Goal: Information Seeking & Learning: Learn about a topic

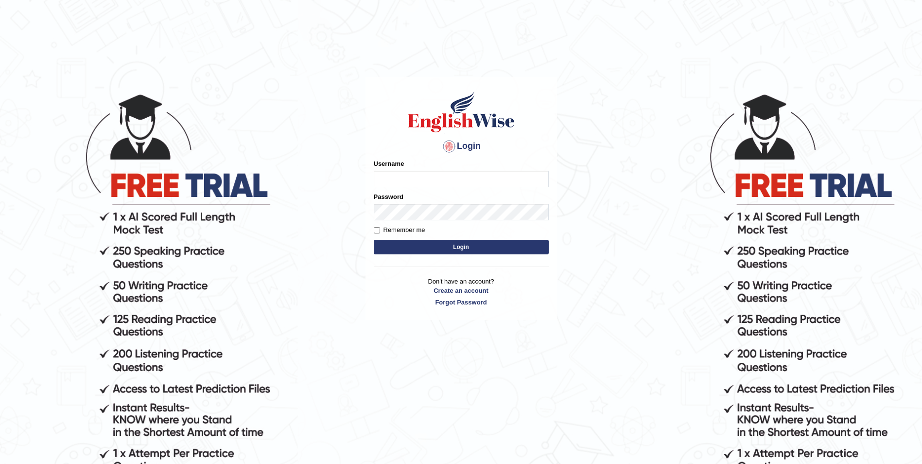
type input "Sadique"
click at [459, 247] on button "Login" at bounding box center [461, 247] width 175 height 15
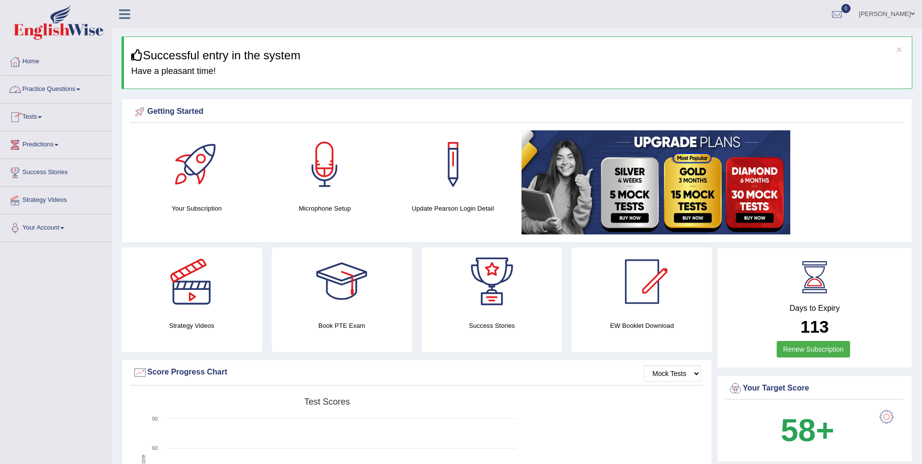
click at [87, 88] on link "Practice Questions" at bounding box center [55, 88] width 111 height 24
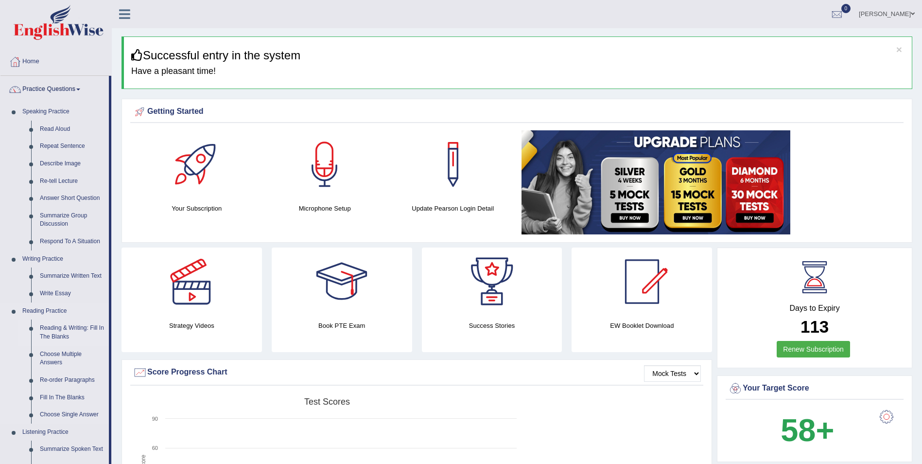
click at [65, 326] on link "Reading & Writing: Fill In The Blanks" at bounding box center [71, 332] width 73 height 26
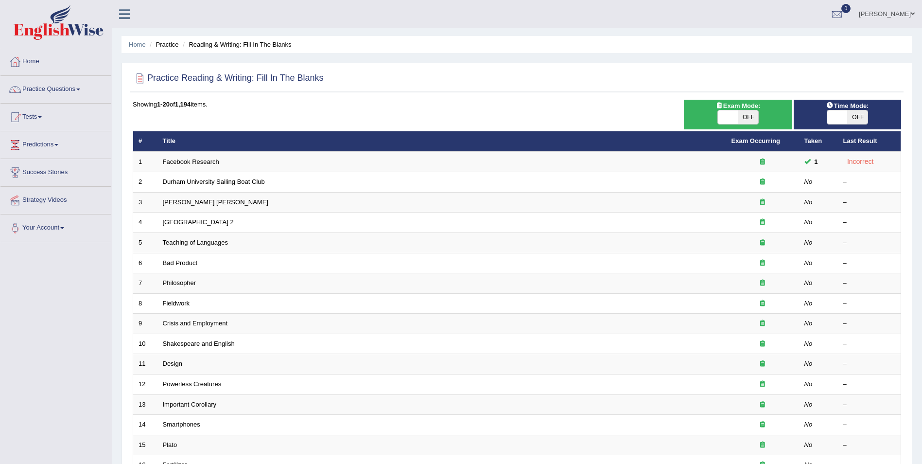
click at [853, 113] on span "OFF" at bounding box center [857, 117] width 20 height 14
checkbox input "true"
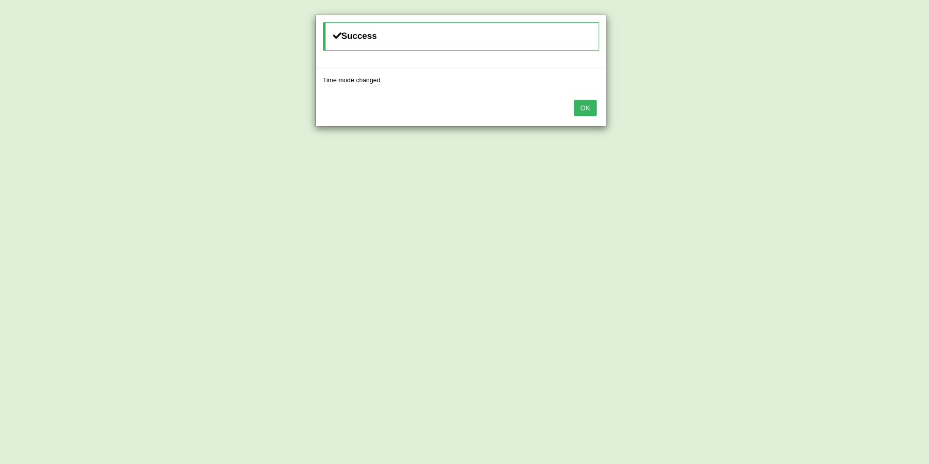
click at [585, 105] on button "OK" at bounding box center [585, 108] width 22 height 17
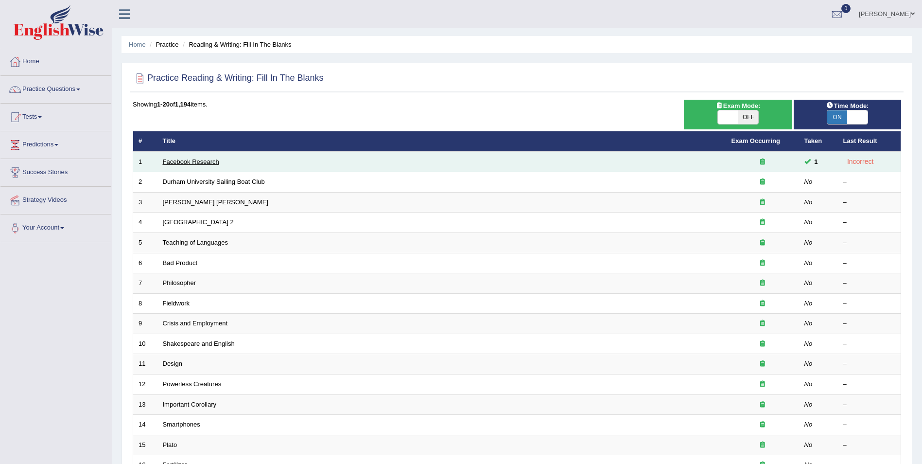
click at [170, 159] on link "Facebook Research" at bounding box center [191, 161] width 56 height 7
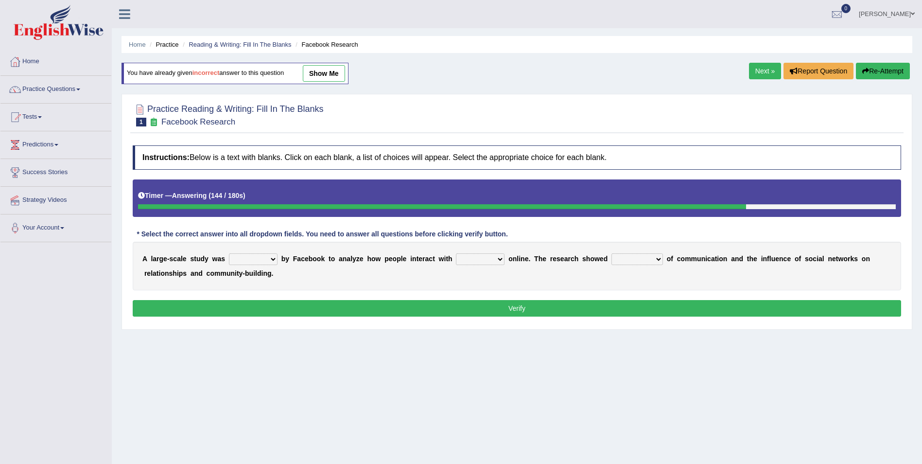
click at [242, 257] on select "surveyed had asked made" at bounding box center [253, 259] width 49 height 12
select select "made"
click at [229, 253] on select "surveyed had asked made" at bounding box center [253, 259] width 49 height 12
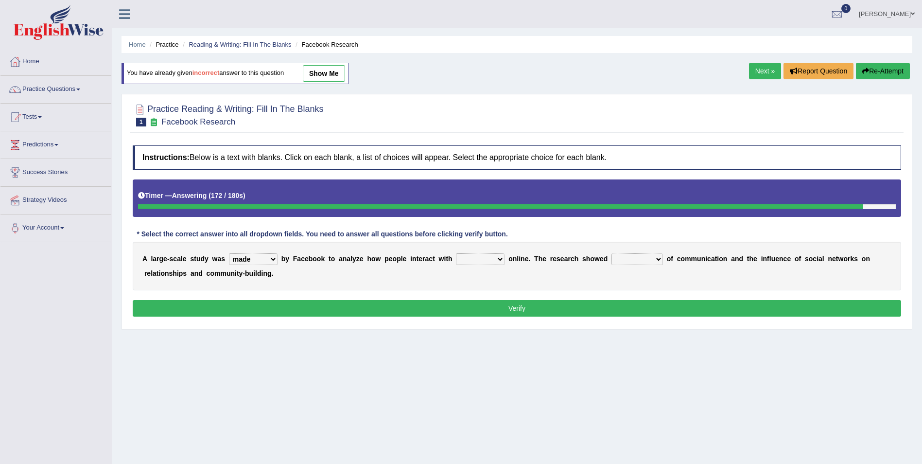
click at [456, 257] on select "together all each other another" at bounding box center [480, 259] width 49 height 12
select select "each other"
click at [456, 253] on select "together all each other another" at bounding box center [480, 259] width 49 height 12
click at [620, 259] on select "advantages standards fellowships patterns" at bounding box center [637, 259] width 52 height 12
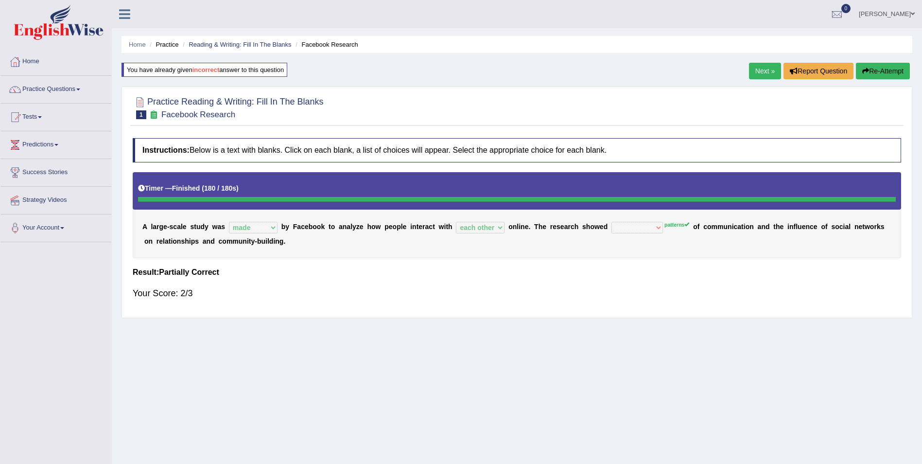
click at [753, 69] on link "Next »" at bounding box center [765, 71] width 32 height 17
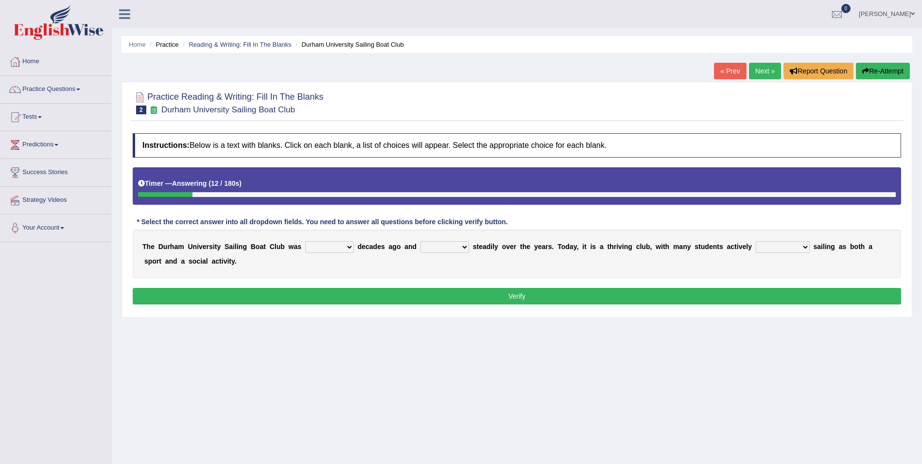
click at [315, 248] on select "found fund founded find" at bounding box center [329, 247] width 49 height 12
select select "founded"
click at [305, 241] on select "found fund founded find" at bounding box center [329, 247] width 49 height 12
click at [433, 246] on select "grow growing has grown grown" at bounding box center [444, 247] width 49 height 12
select select "has grown"
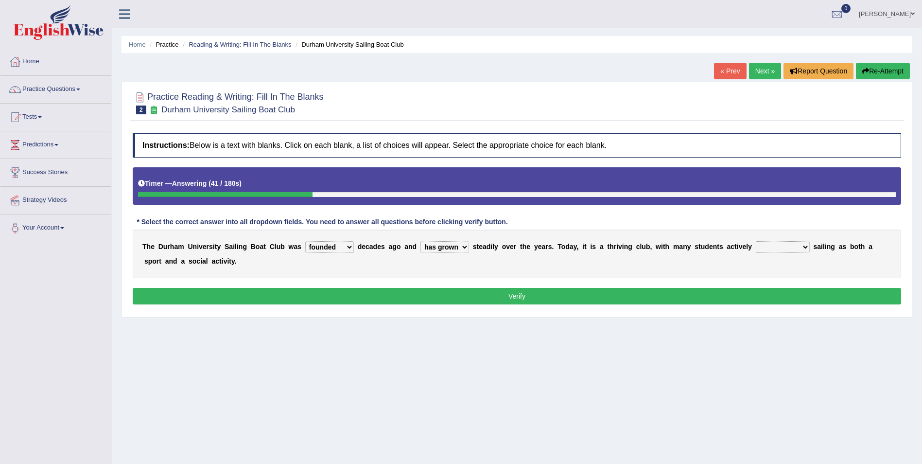
click at [420, 241] on select "grow growing has grown grown" at bounding box center [444, 247] width 49 height 12
click at [756, 246] on select "enjoy enjoyed are enjoying enjoying" at bounding box center [783, 247] width 54 height 12
select select "are enjoying"
click at [756, 241] on select "enjoy enjoyed are enjoying enjoying" at bounding box center [783, 247] width 54 height 12
click at [523, 296] on button "Verify" at bounding box center [517, 296] width 768 height 17
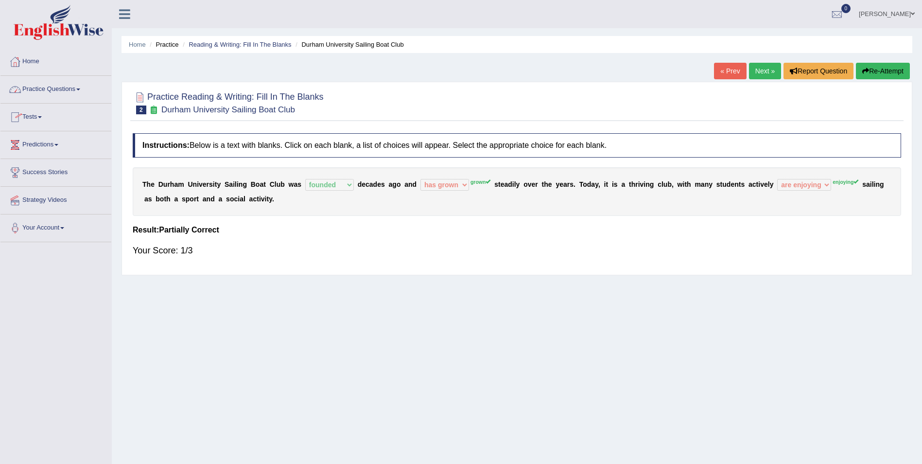
click at [80, 89] on span at bounding box center [78, 89] width 4 height 2
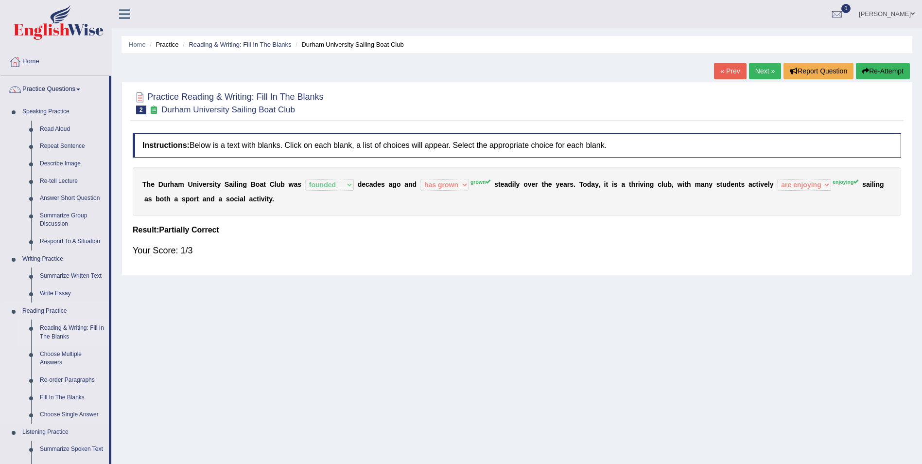
click at [76, 326] on link "Reading & Writing: Fill In The Blanks" at bounding box center [71, 332] width 73 height 26
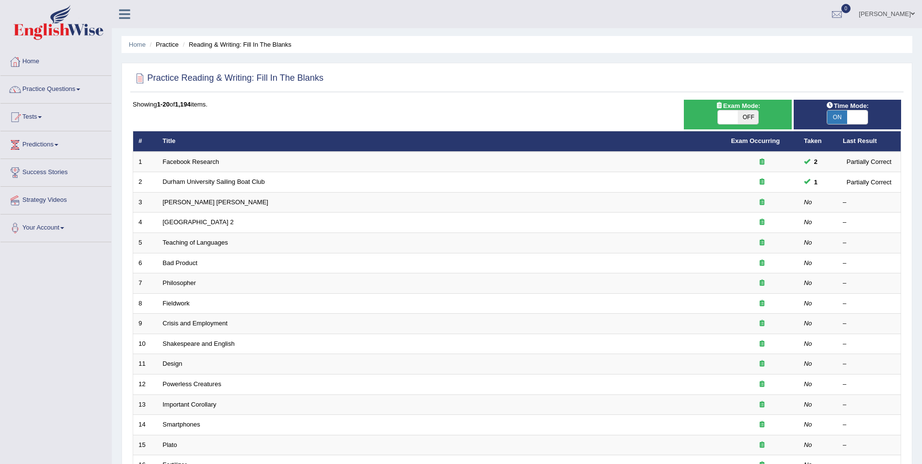
click at [743, 117] on span "OFF" at bounding box center [748, 117] width 20 height 14
checkbox input "true"
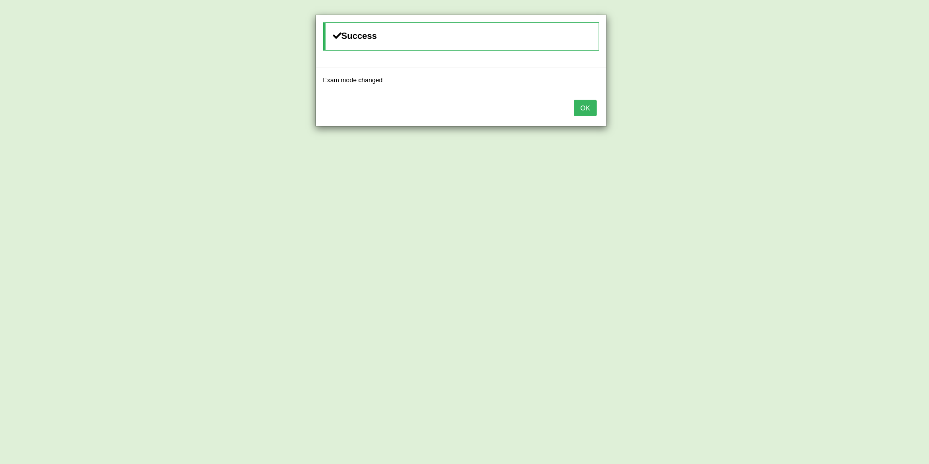
click at [590, 109] on button "OK" at bounding box center [585, 108] width 22 height 17
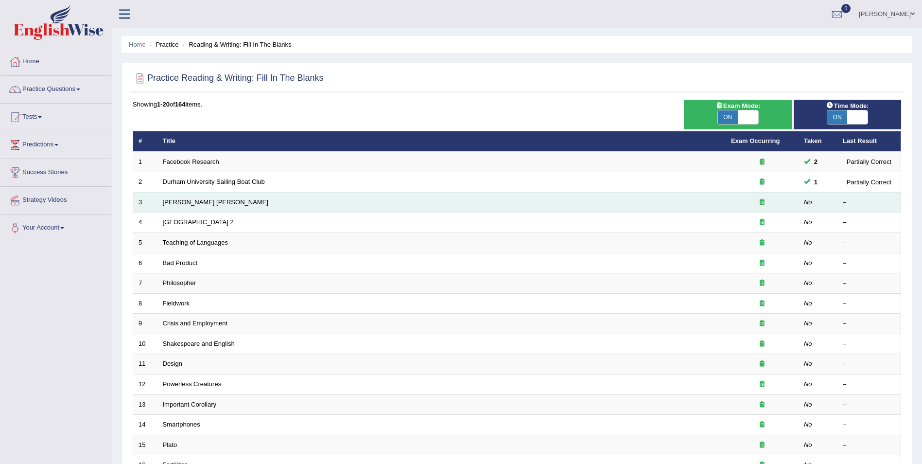
click at [204, 204] on td "[PERSON_NAME] [PERSON_NAME]" at bounding box center [441, 202] width 568 height 20
click at [174, 201] on link "[PERSON_NAME] [PERSON_NAME]" at bounding box center [215, 201] width 105 height 7
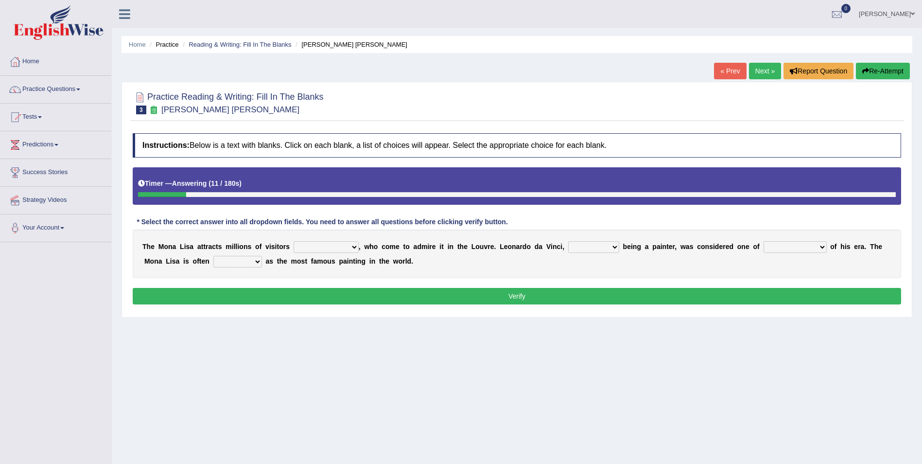
click at [312, 244] on select "around the year the all year all year round per year" at bounding box center [326, 247] width 65 height 12
select select "around the year"
click at [294, 241] on select "around the year the all year all year round per year" at bounding box center [326, 247] width 65 height 12
click at [568, 246] on select "rather than as much as as well as as long as" at bounding box center [593, 247] width 51 height 12
select select "rather than"
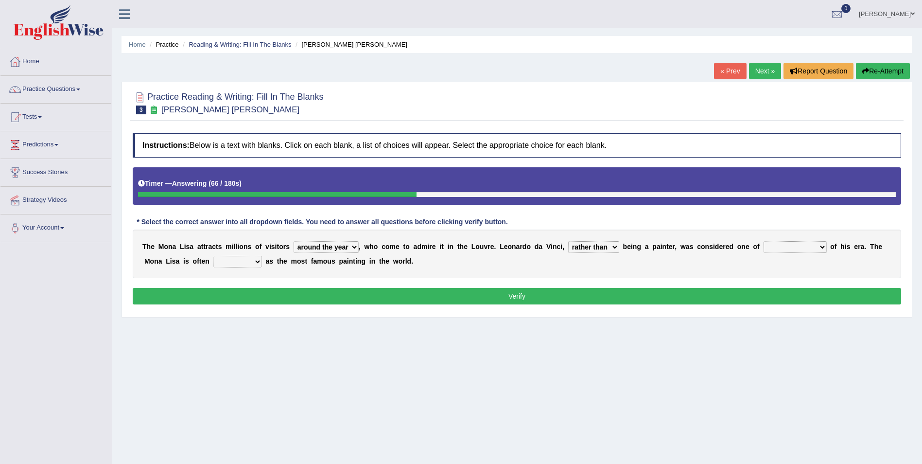
click at [568, 241] on select "rather than as much as as well as as long as" at bounding box center [593, 247] width 51 height 12
click at [763, 244] on select "better artists artist the better artist the best artists" at bounding box center [794, 247] width 63 height 12
select select "the best artists"
click at [763, 241] on select "better artists artist the better artist the best artists" at bounding box center [794, 247] width 63 height 12
click at [213, 262] on select "classified suggested predicted described" at bounding box center [237, 262] width 49 height 12
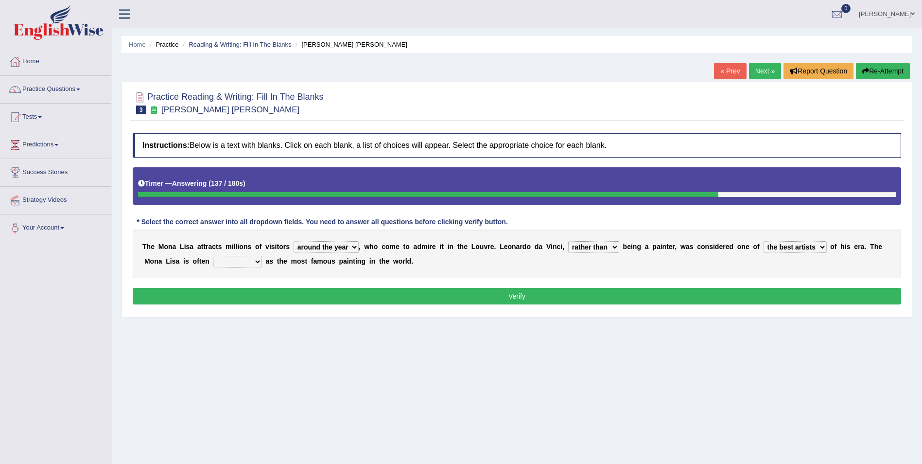
select select "described"
click at [213, 256] on select "classified suggested predicted described" at bounding box center [237, 262] width 49 height 12
click at [501, 293] on button "Verify" at bounding box center [517, 296] width 768 height 17
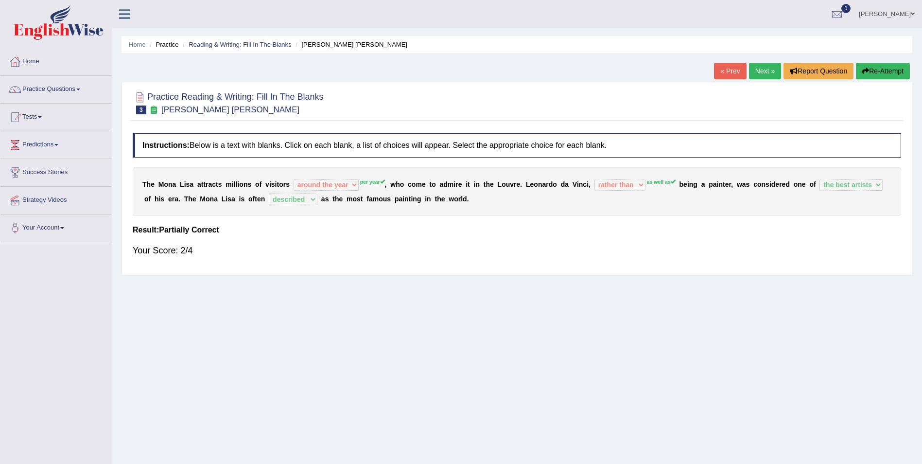
click at [764, 69] on link "Next »" at bounding box center [765, 71] width 32 height 17
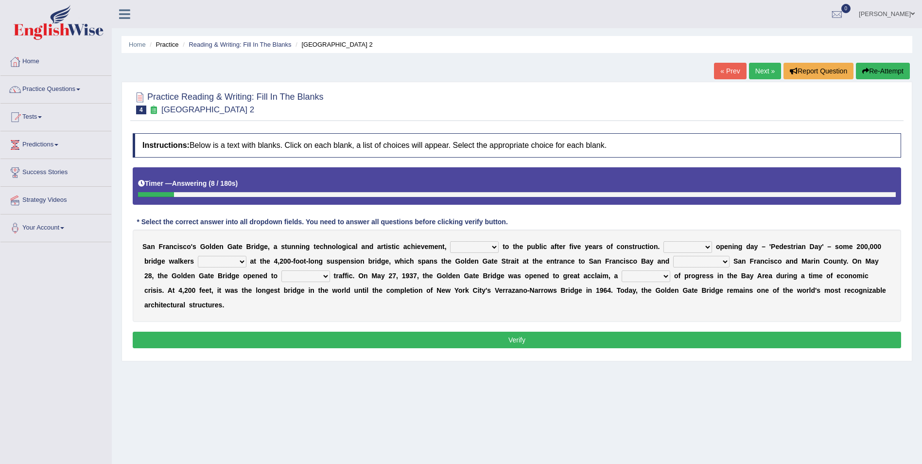
click at [450, 246] on select "opens closes appears equals" at bounding box center [474, 247] width 49 height 12
select select "appears"
click at [450, 241] on select "opens closes appears equals" at bounding box center [474, 247] width 49 height 12
click at [670, 246] on select "On During Since When" at bounding box center [687, 247] width 49 height 12
select select "During"
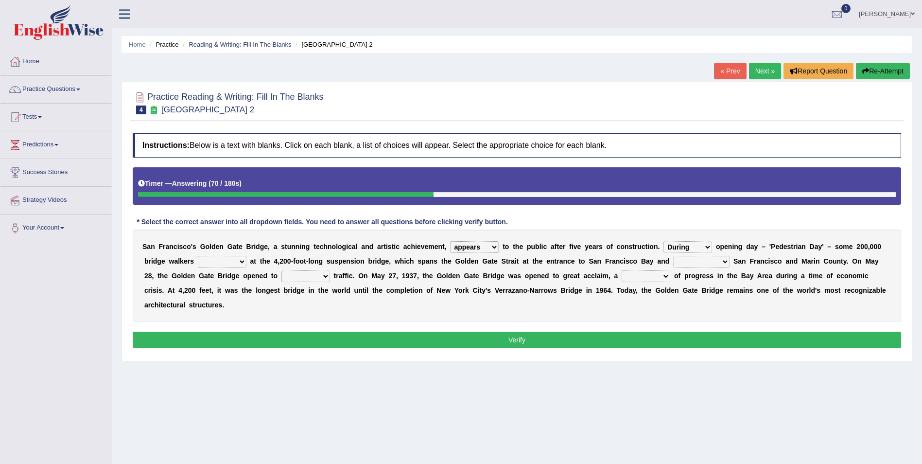
click at [663, 241] on select "On During Since When" at bounding box center [687, 247] width 49 height 12
click at [198, 260] on select "stationed looked marveled laughed" at bounding box center [222, 262] width 49 height 12
select select "stationed"
click at [198, 256] on select "stationed looked marveled laughed" at bounding box center [222, 262] width 49 height 12
click at [673, 263] on select "separates connects channels differentiates" at bounding box center [701, 262] width 56 height 12
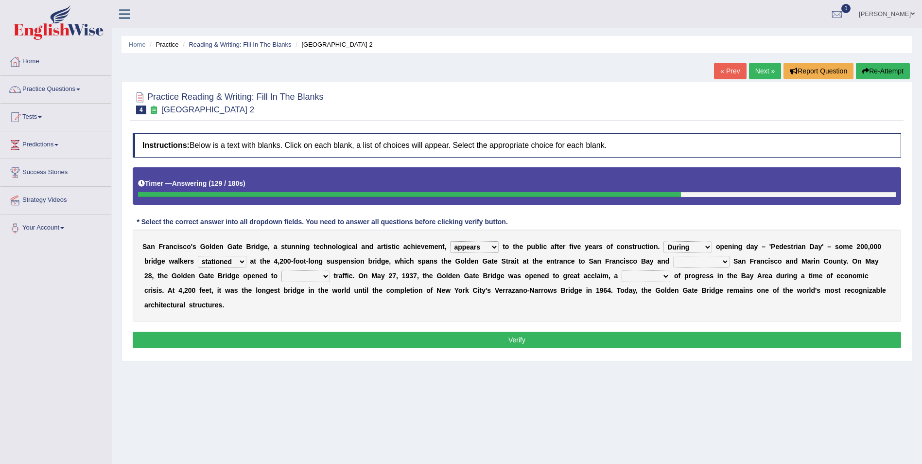
select select "connects"
click at [673, 256] on select "separates connects channels differentiates" at bounding box center [701, 262] width 56 height 12
click at [281, 281] on select "aquatic vehicular airborne watertight" at bounding box center [305, 276] width 49 height 12
select select "aquatic"
click at [281, 270] on select "aquatic vehicular airborne watertight" at bounding box center [305, 276] width 49 height 12
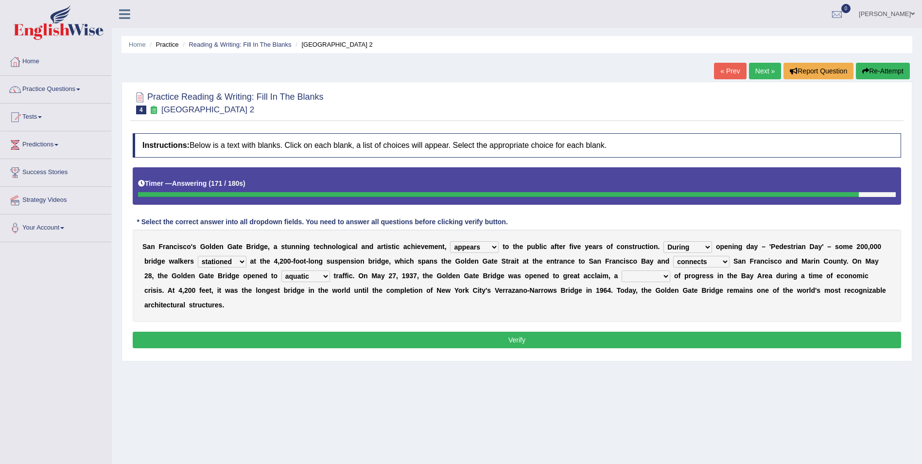
click at [622, 274] on select "denial symbol technique yield" at bounding box center [646, 276] width 49 height 12
select select "symbol"
click at [622, 270] on select "denial symbol technique yield" at bounding box center [646, 276] width 49 height 12
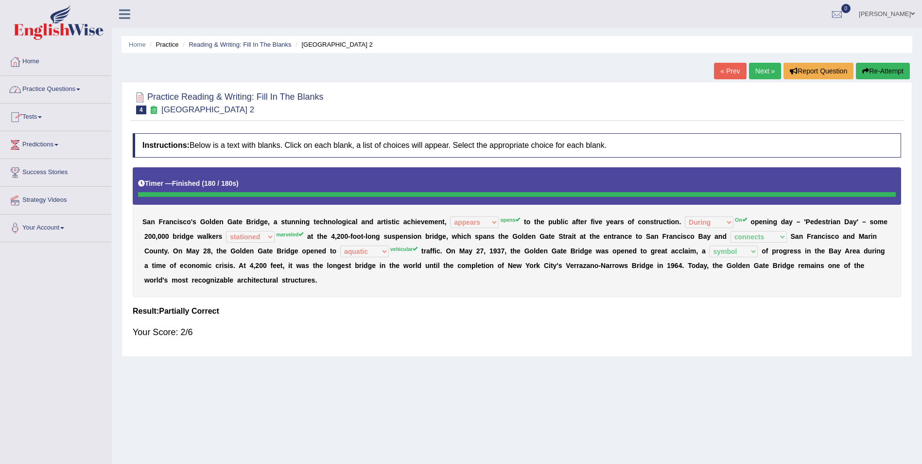
click at [79, 84] on link "Practice Questions" at bounding box center [55, 88] width 111 height 24
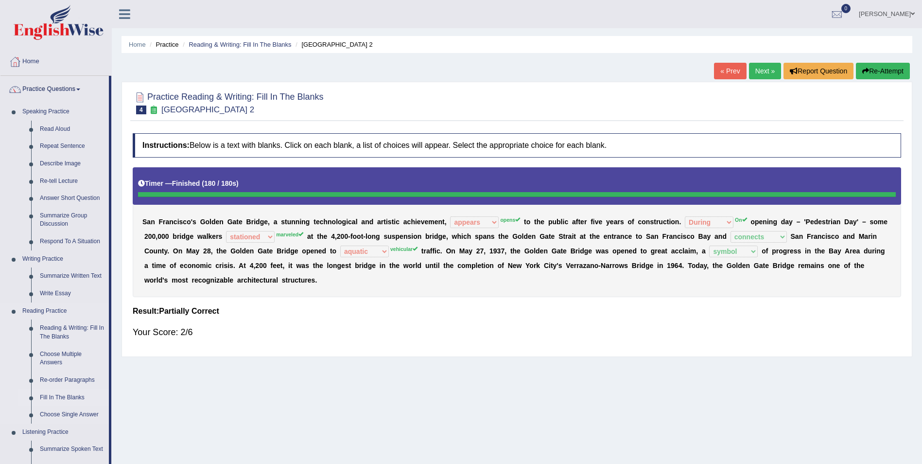
click at [78, 395] on link "Fill In The Blanks" at bounding box center [71, 397] width 73 height 17
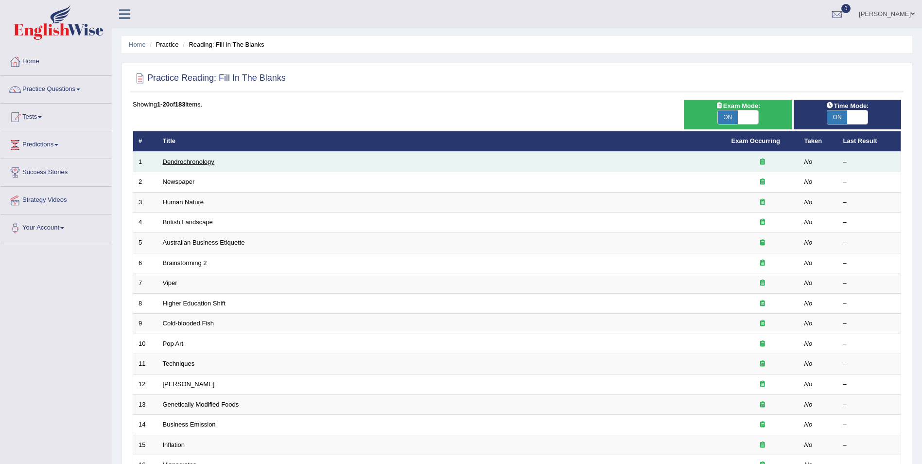
click at [175, 163] on link "Dendrochronology" at bounding box center [189, 161] width 52 height 7
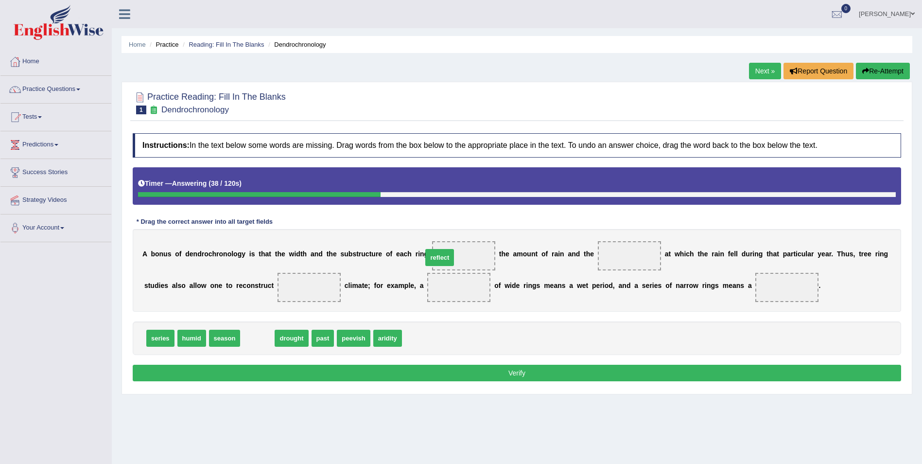
drag, startPoint x: 253, startPoint y: 339, endPoint x: 434, endPoint y: 259, distance: 198.9
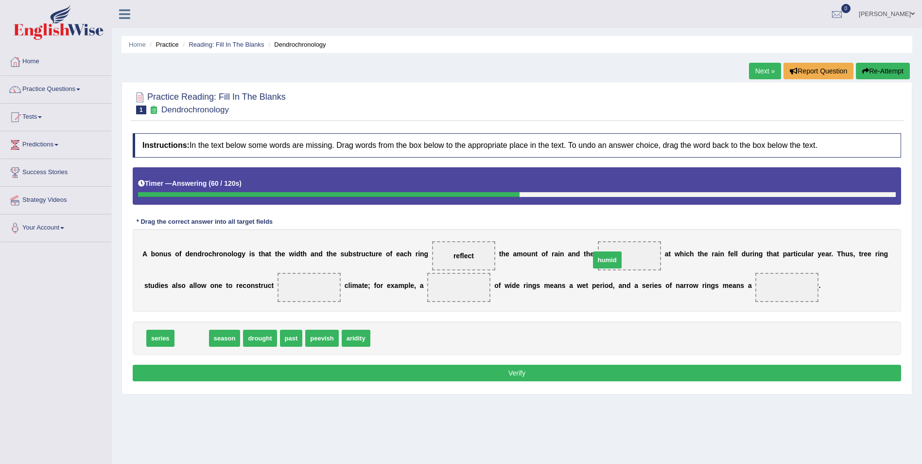
drag, startPoint x: 190, startPoint y: 336, endPoint x: 605, endPoint y: 258, distance: 422.8
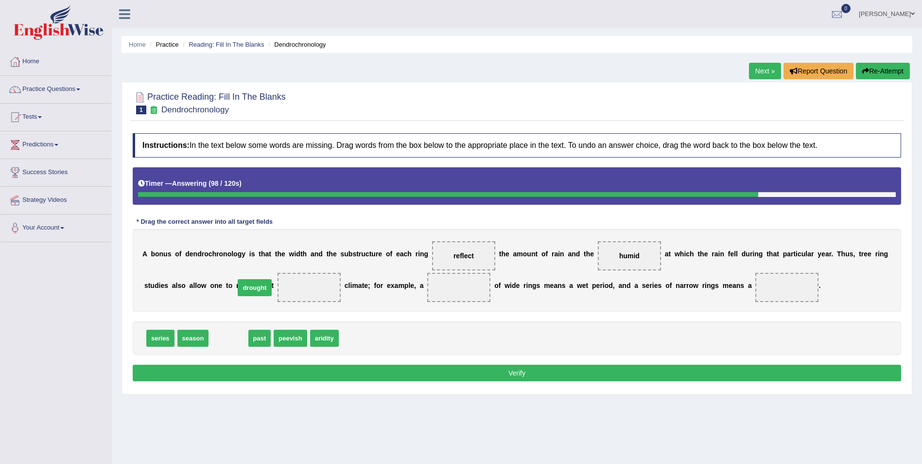
drag, startPoint x: 221, startPoint y: 337, endPoint x: 249, endPoint y: 284, distance: 60.2
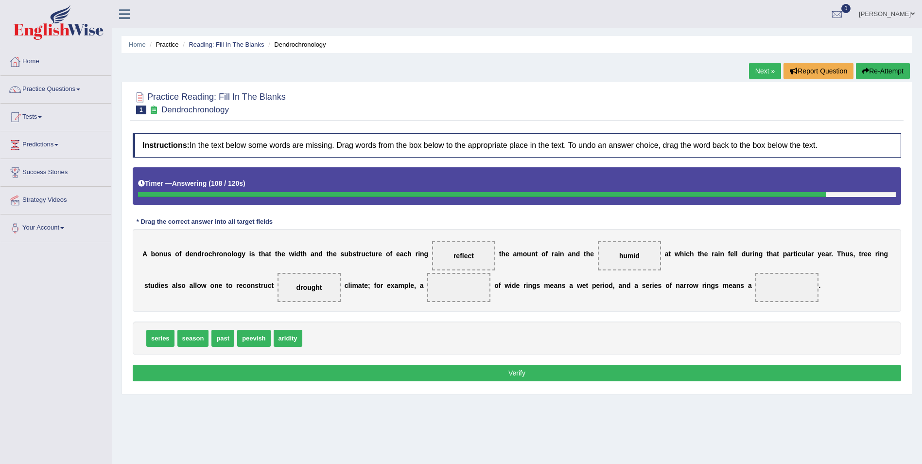
click at [160, 338] on span "series" at bounding box center [160, 338] width 28 height 17
drag, startPoint x: 157, startPoint y: 334, endPoint x: 409, endPoint y: 285, distance: 256.5
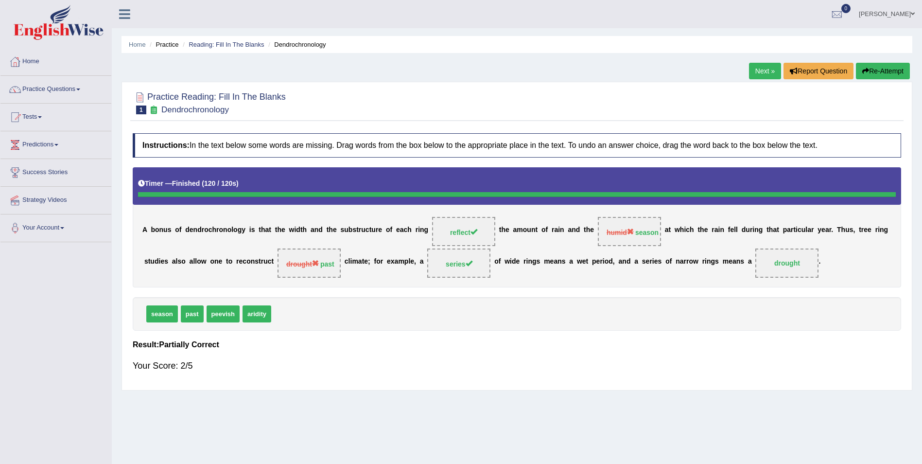
click at [765, 69] on link "Next »" at bounding box center [765, 71] width 32 height 17
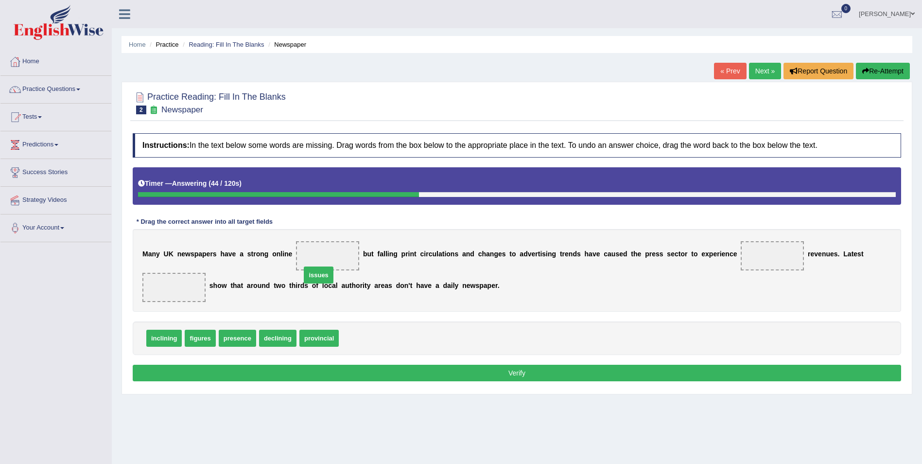
drag, startPoint x: 344, startPoint y: 322, endPoint x: 307, endPoint y: 258, distance: 73.6
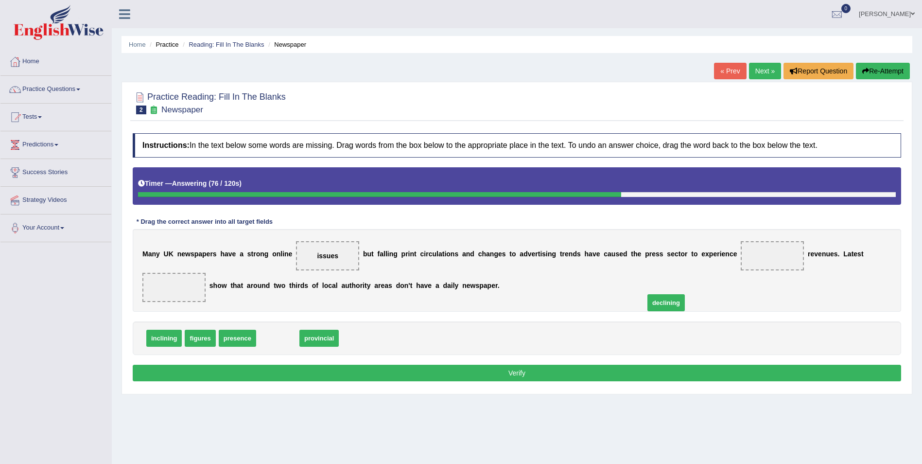
drag, startPoint x: 271, startPoint y: 322, endPoint x: 692, endPoint y: 289, distance: 422.6
click at [685, 294] on span "declining" at bounding box center [665, 302] width 37 height 17
drag, startPoint x: 265, startPoint y: 321, endPoint x: 744, endPoint y: 257, distance: 482.9
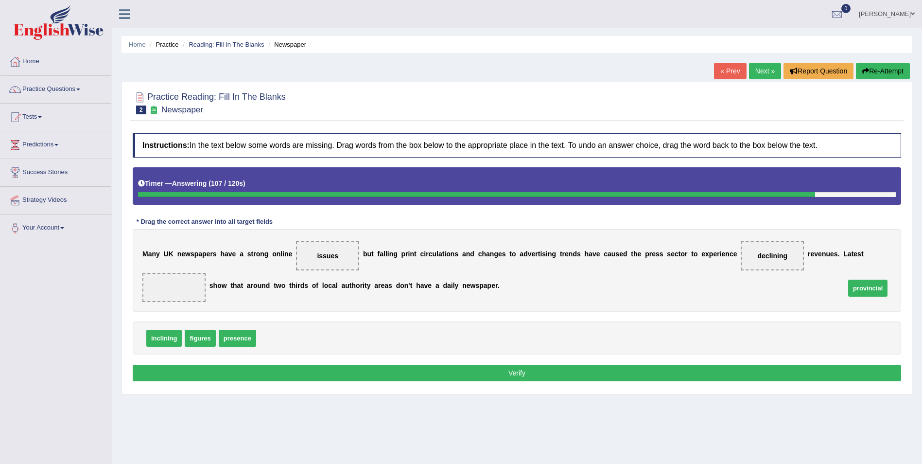
drag, startPoint x: 258, startPoint y: 323, endPoint x: 854, endPoint y: 262, distance: 599.9
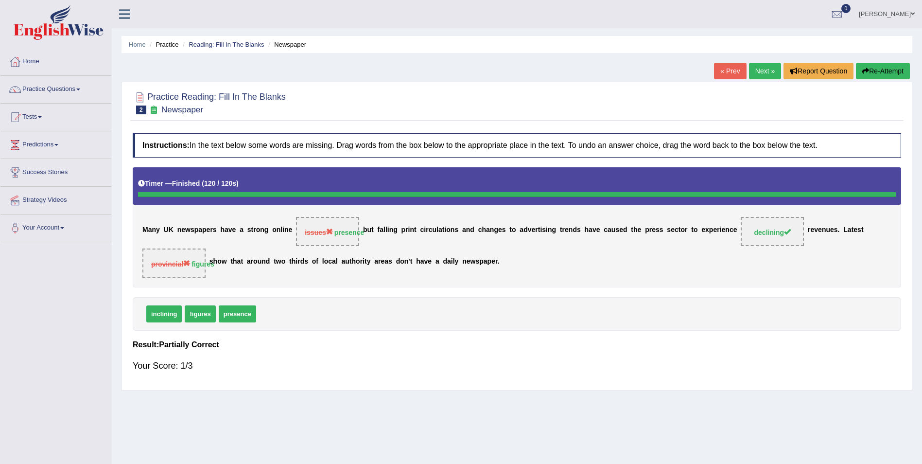
click at [82, 87] on link "Practice Questions" at bounding box center [55, 88] width 111 height 24
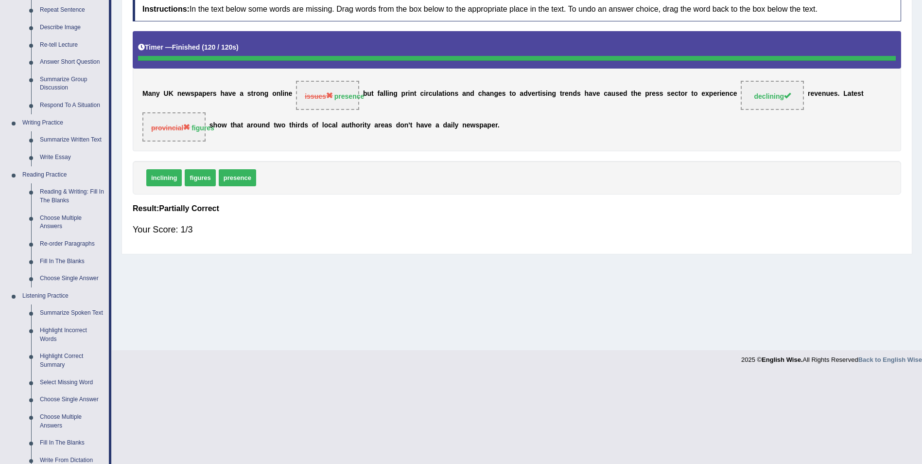
scroll to position [156, 0]
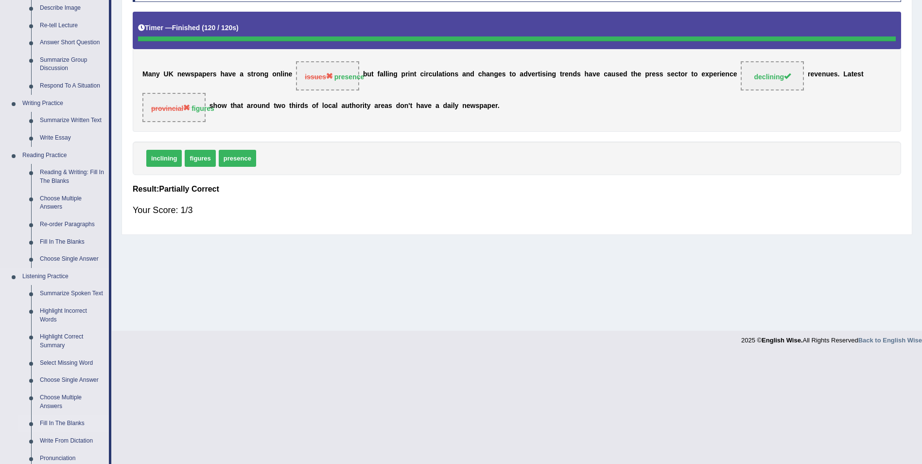
click at [56, 421] on link "Fill In The Blanks" at bounding box center [71, 423] width 73 height 17
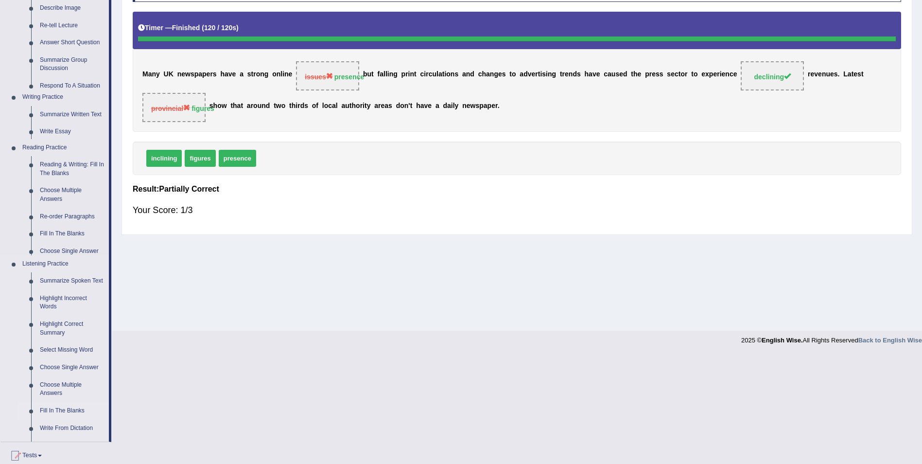
scroll to position [47, 0]
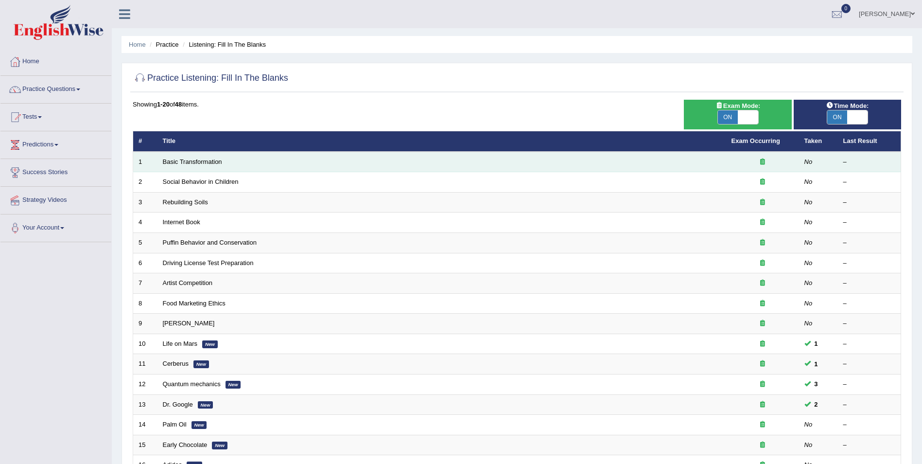
click at [165, 168] on td "Basic Transformation" at bounding box center [441, 162] width 569 height 20
click at [168, 158] on link "Basic Transformation" at bounding box center [192, 161] width 59 height 7
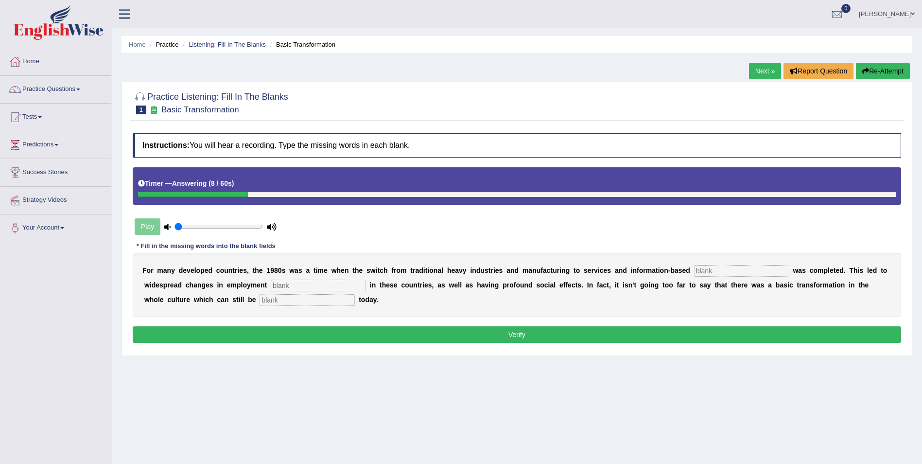
drag, startPoint x: 267, startPoint y: 293, endPoint x: 498, endPoint y: 267, distance: 232.3
click at [498, 267] on div "F o r m a n y d e v e l o p e d c o u n t r i e s , t h e 1 9 8 0 s w a s a t i…" at bounding box center [517, 284] width 768 height 63
click at [694, 268] on input "text" at bounding box center [741, 271] width 95 height 12
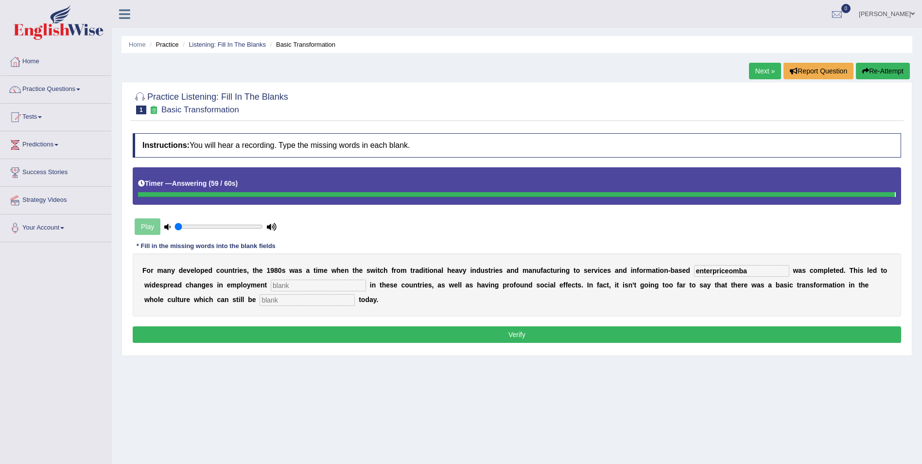
type input "enterpriceomba"
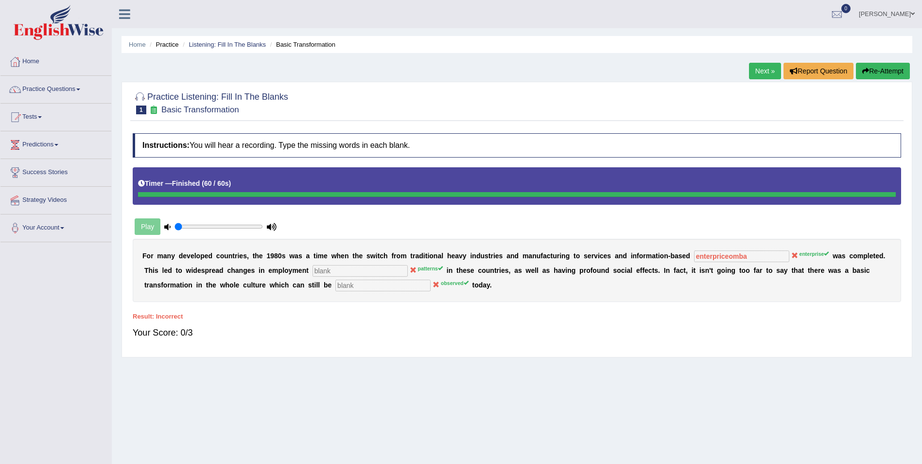
click at [757, 66] on link "Next »" at bounding box center [765, 71] width 32 height 17
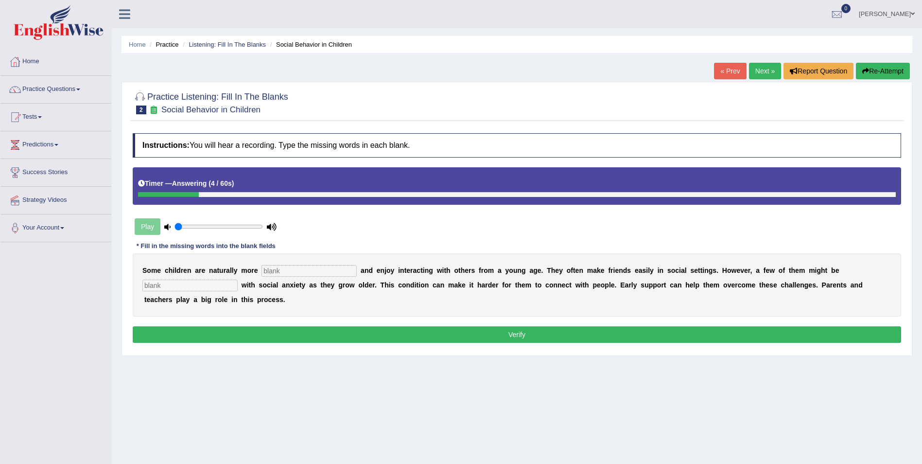
click at [261, 267] on input "text" at bounding box center [308, 271] width 95 height 12
type input "socialble"
click at [238, 279] on input "text" at bounding box center [189, 285] width 95 height 12
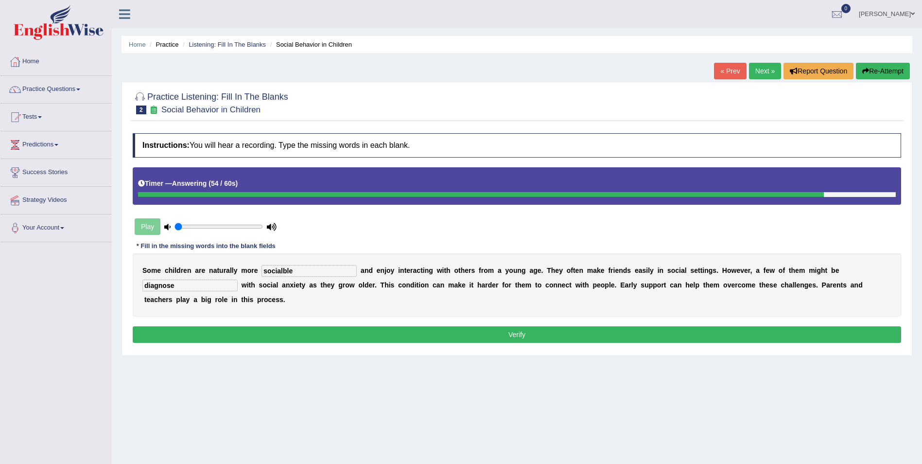
type input "diagnose"
click at [274, 268] on input "socialble" at bounding box center [308, 271] width 95 height 12
click at [317, 269] on input "sociable" at bounding box center [308, 271] width 95 height 12
type input "sociable"
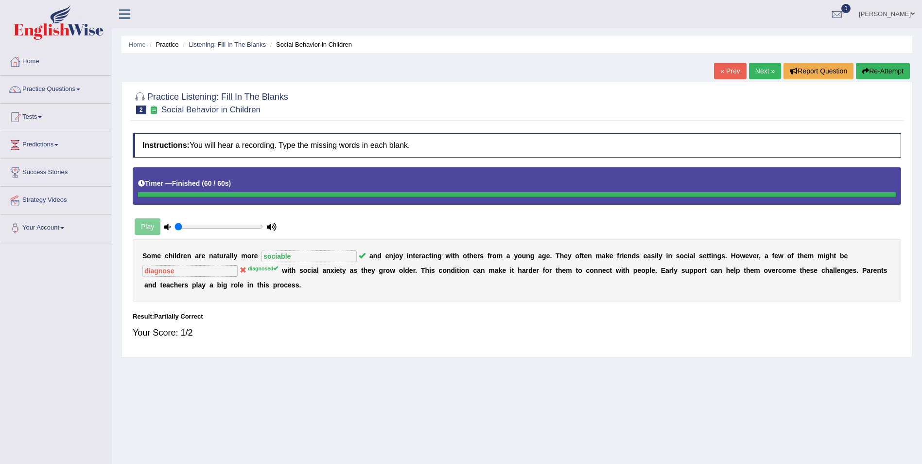
click at [757, 66] on link "Next »" at bounding box center [765, 71] width 32 height 17
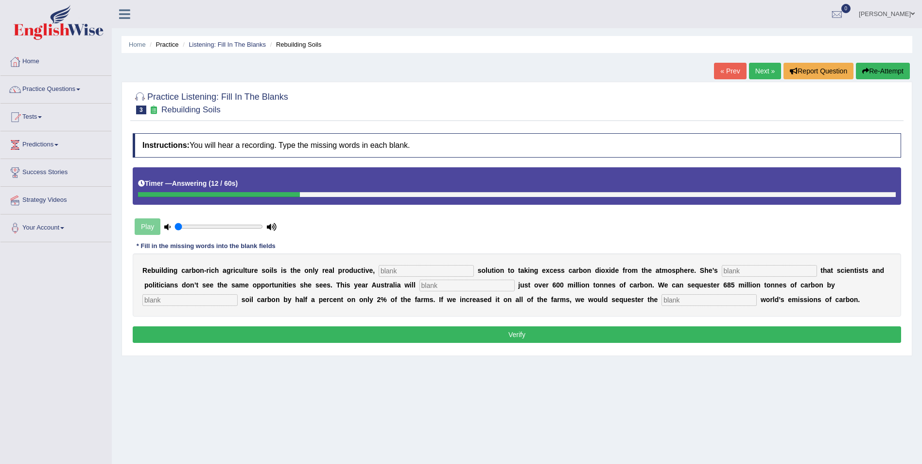
click at [379, 273] on input "text" at bounding box center [426, 271] width 95 height 12
type input "permnent"
click at [722, 270] on input "text" at bounding box center [769, 271] width 95 height 12
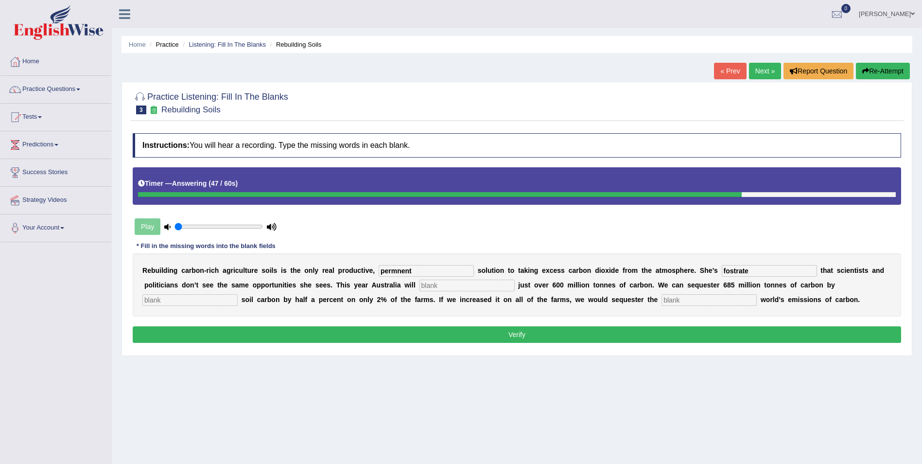
type input "fostrate"
click at [419, 285] on input "text" at bounding box center [466, 285] width 95 height 12
type input "miss"
click at [238, 294] on input "text" at bounding box center [189, 300] width 95 height 12
type input "h"
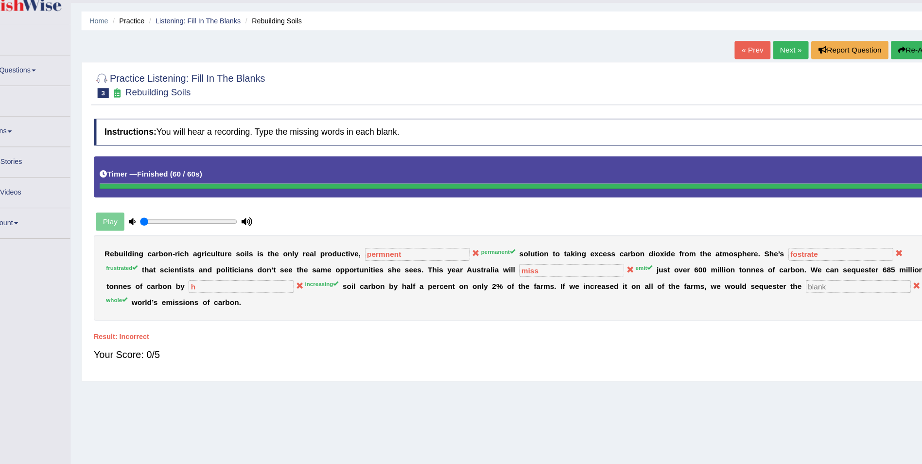
click at [829, 247] on div "R e b u i l d i n g c a r b o n - r i c h a g r i c u l t u r e s o i l s i s t…" at bounding box center [517, 278] width 768 height 78
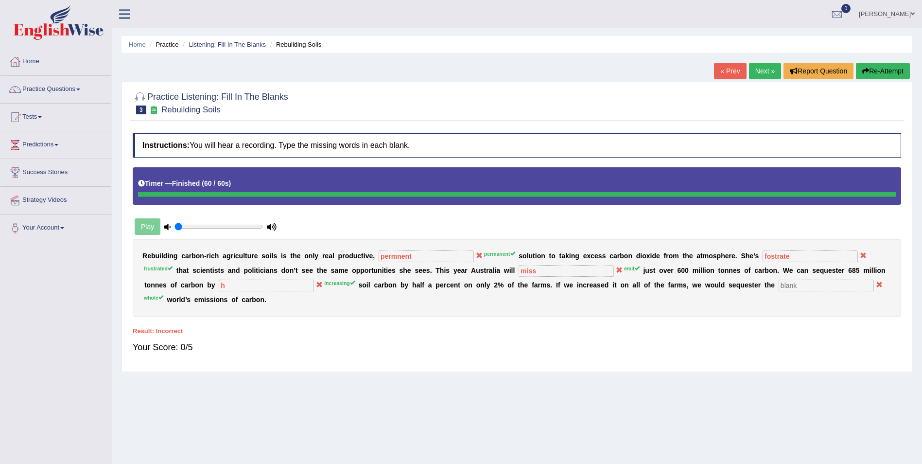
click at [74, 93] on link "Practice Questions" at bounding box center [55, 88] width 111 height 24
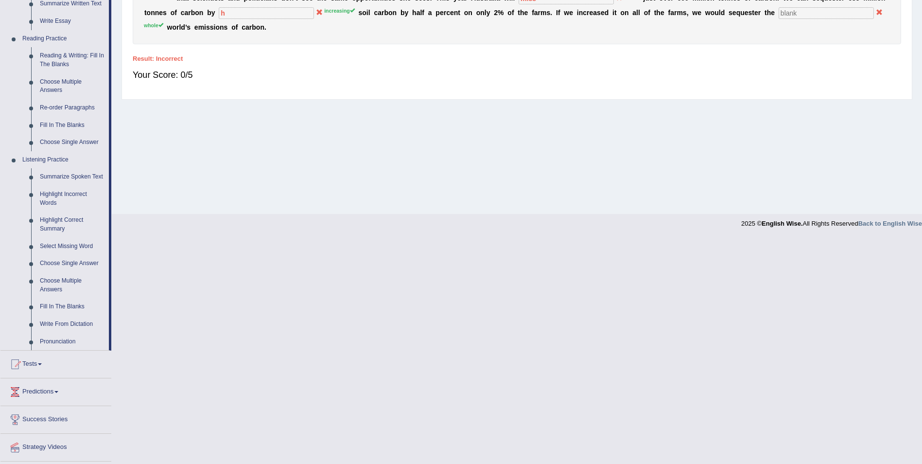
scroll to position [298, 0]
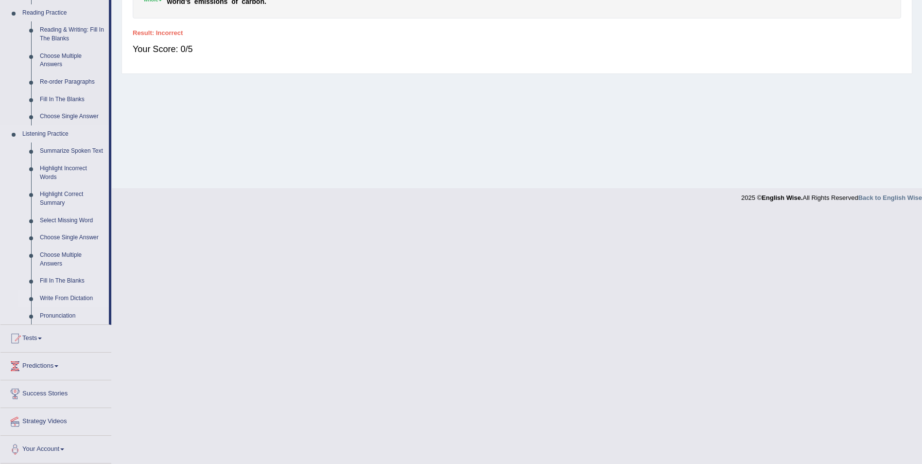
click at [71, 300] on link "Write From Dictation" at bounding box center [71, 298] width 73 height 17
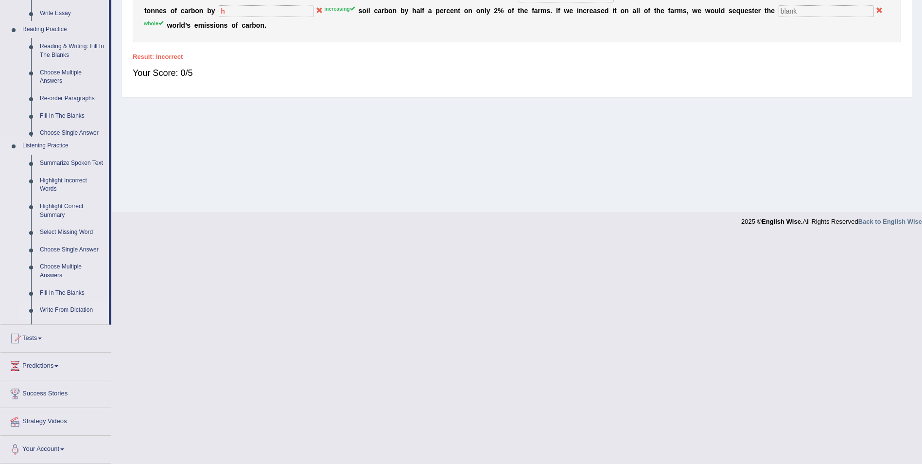
scroll to position [47, 0]
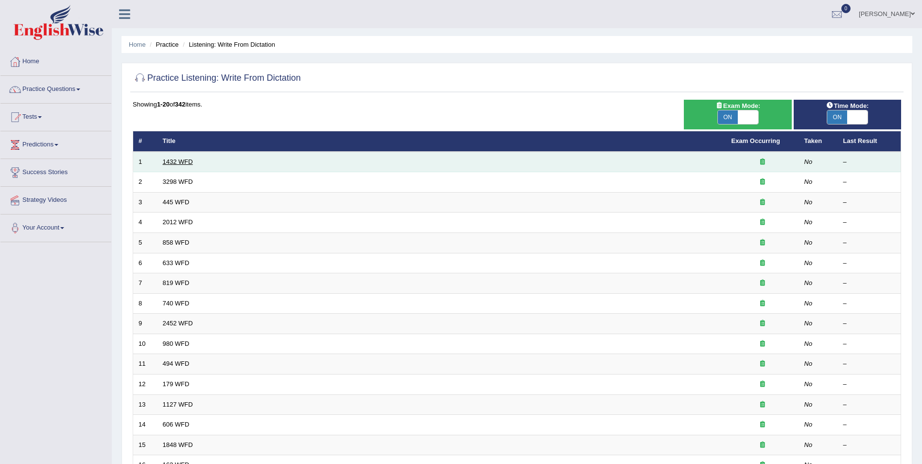
click at [186, 162] on link "1432 WFD" at bounding box center [178, 161] width 30 height 7
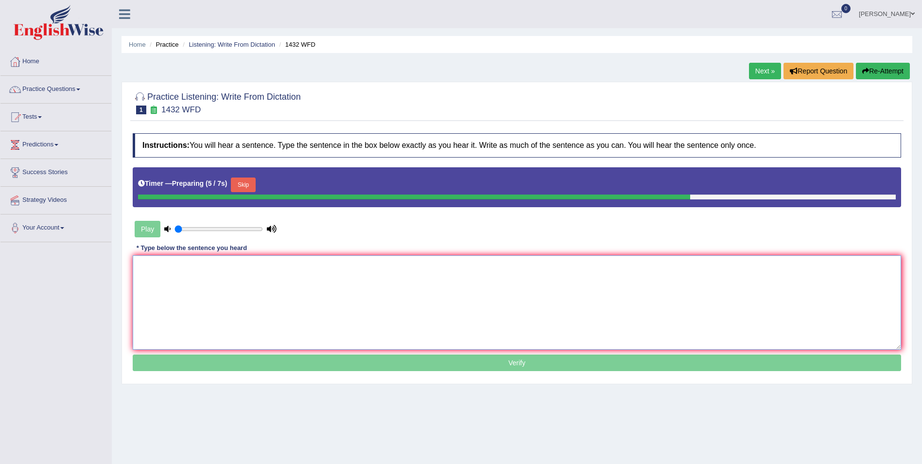
click at [154, 272] on textarea at bounding box center [517, 302] width 768 height 94
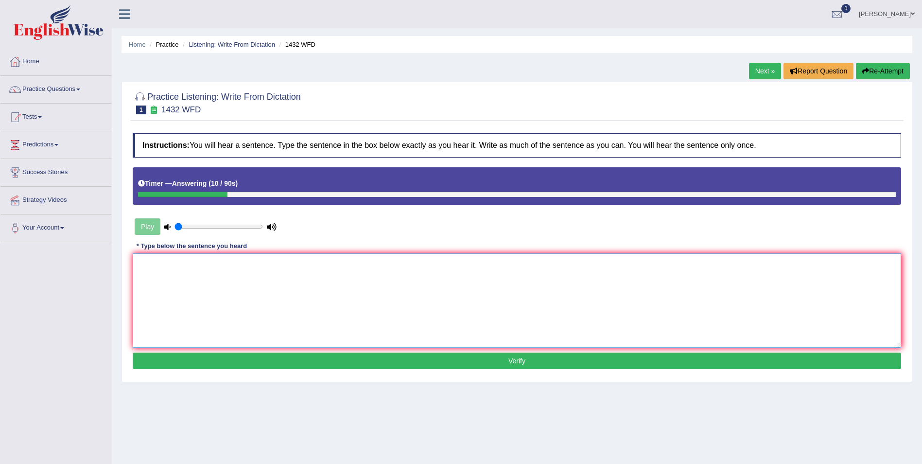
click at [155, 262] on textarea at bounding box center [517, 300] width 768 height 94
click at [184, 264] on textarea "more physical" at bounding box center [517, 300] width 768 height 94
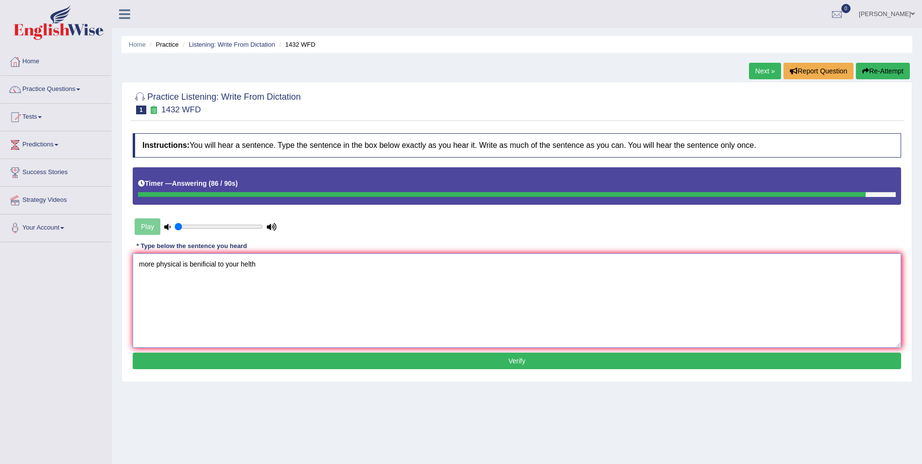
click at [248, 262] on textarea "more physical is benificial to your helth" at bounding box center [517, 300] width 768 height 94
type textarea "more physical is benificial to your health"
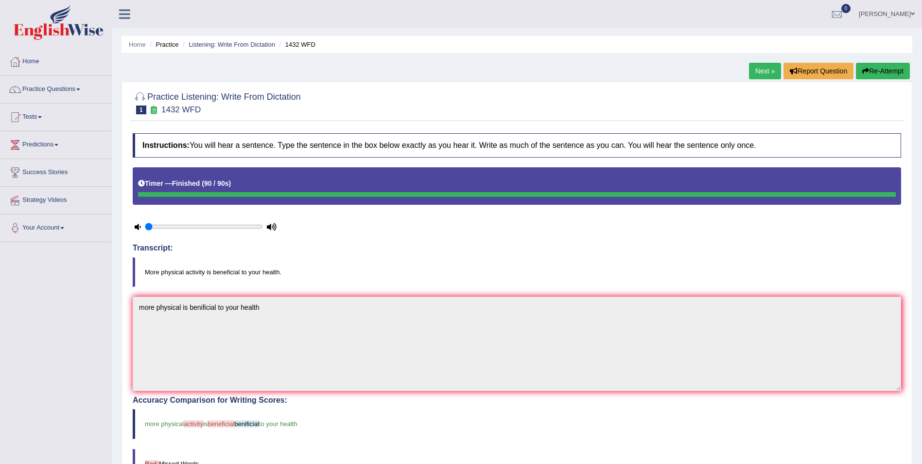
click at [765, 66] on link "Next »" at bounding box center [765, 71] width 32 height 17
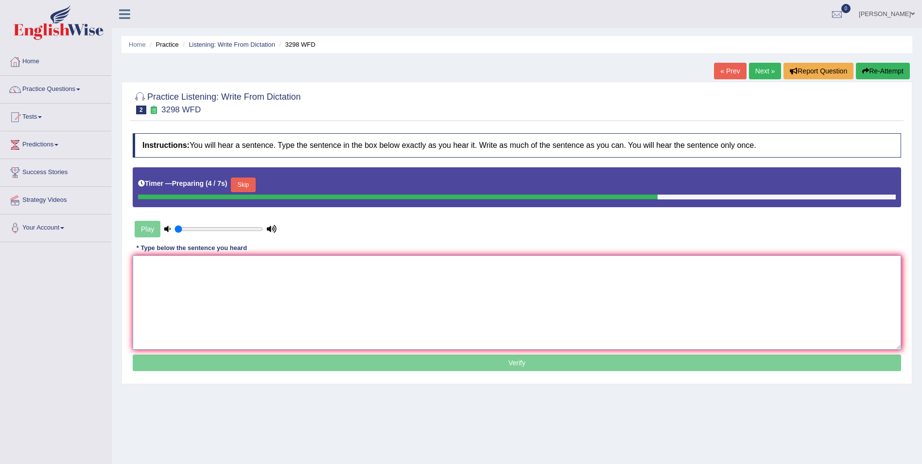
click at [147, 277] on textarea at bounding box center [517, 302] width 768 height 94
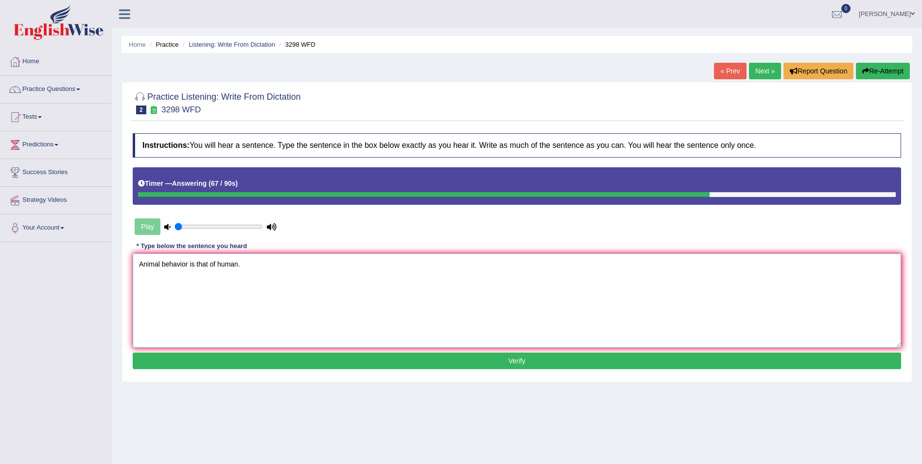
click at [194, 264] on textarea "Animal behavior is that of human." at bounding box center [517, 300] width 768 height 94
type textarea "Animal behavior is too that of human."
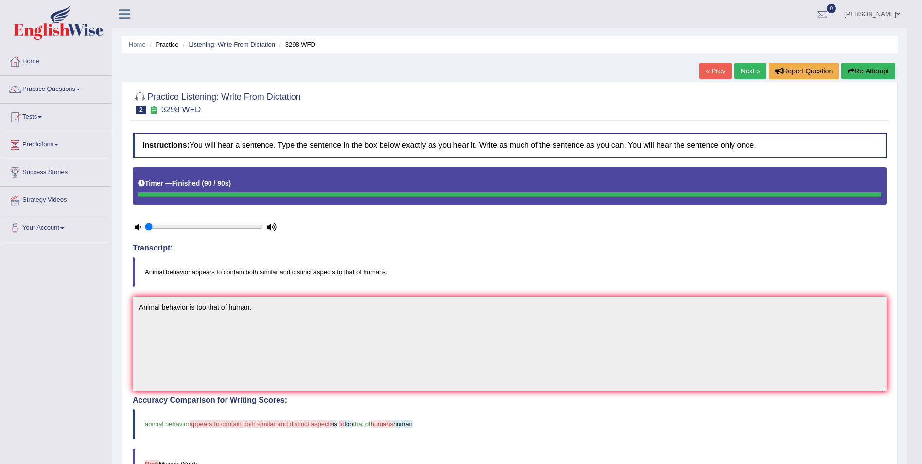
click at [750, 74] on link "Next »" at bounding box center [750, 71] width 32 height 17
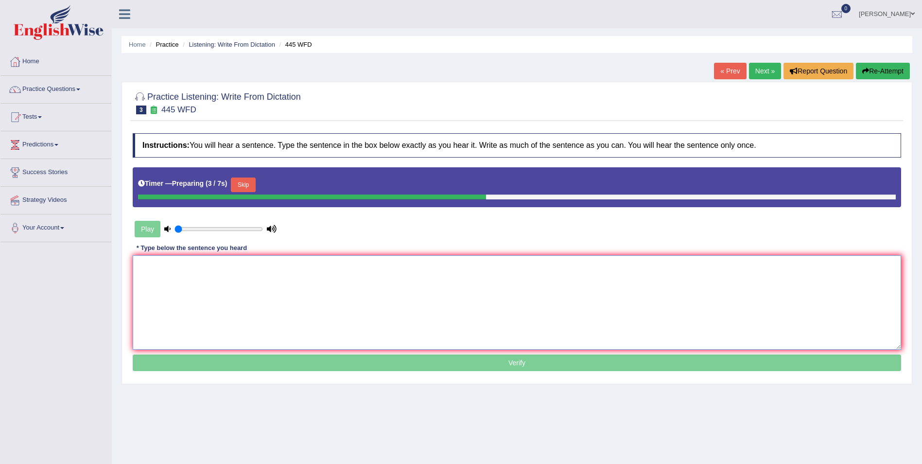
click at [141, 277] on textarea at bounding box center [517, 302] width 768 height 94
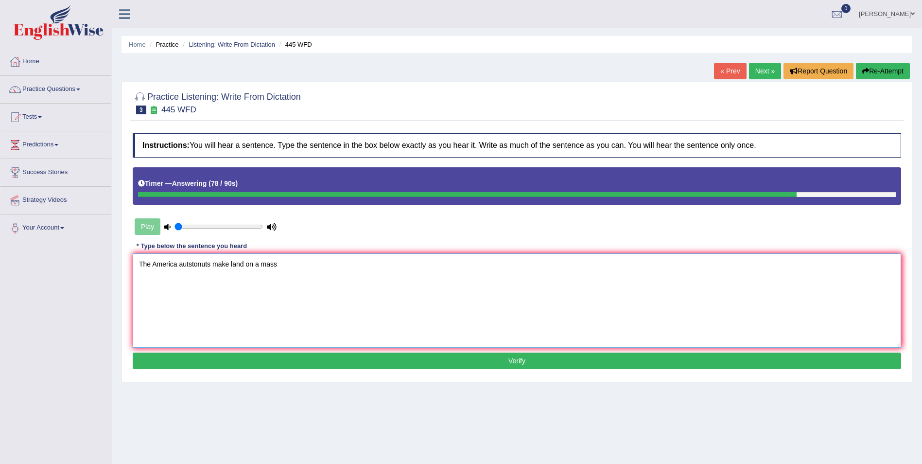
click at [277, 265] on textarea "The America autstonuts make land on a mass" at bounding box center [517, 300] width 768 height 94
click at [280, 266] on textarea "The America autstonuts make land on a mass" at bounding box center [517, 300] width 768 height 94
type textarea "The America autstonuts make land on a mass."
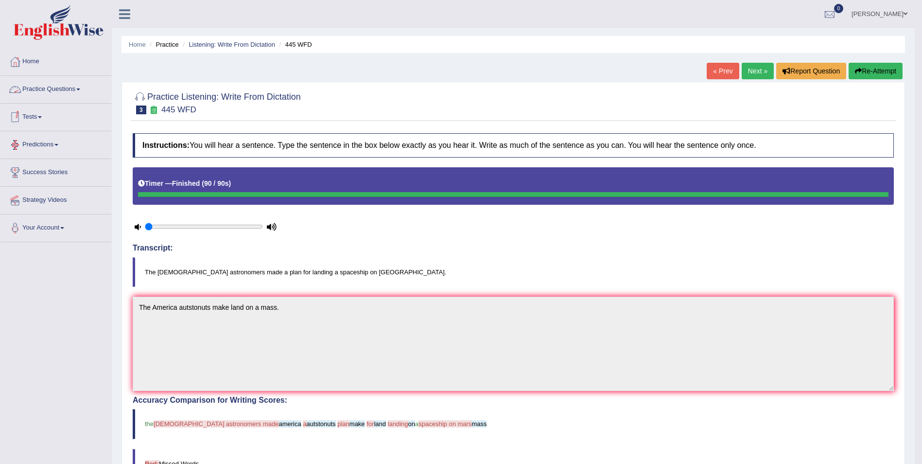
click at [79, 90] on span at bounding box center [78, 89] width 4 height 2
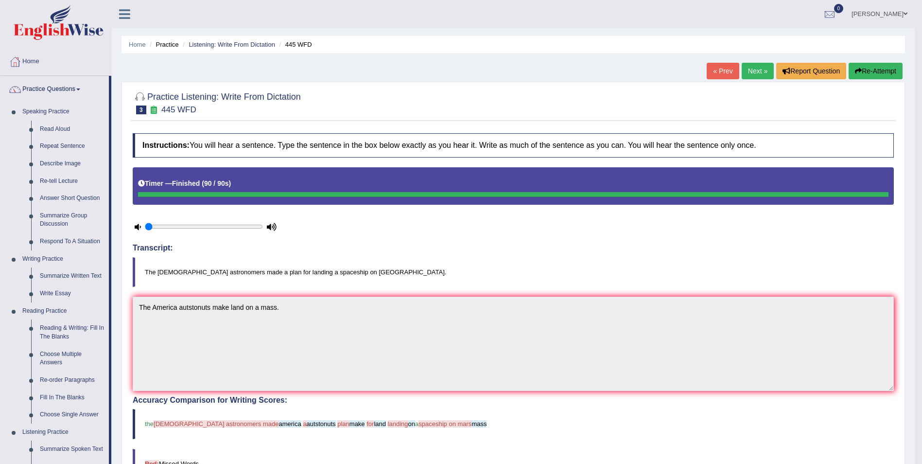
click at [58, 126] on link "Read Aloud" at bounding box center [71, 129] width 73 height 17
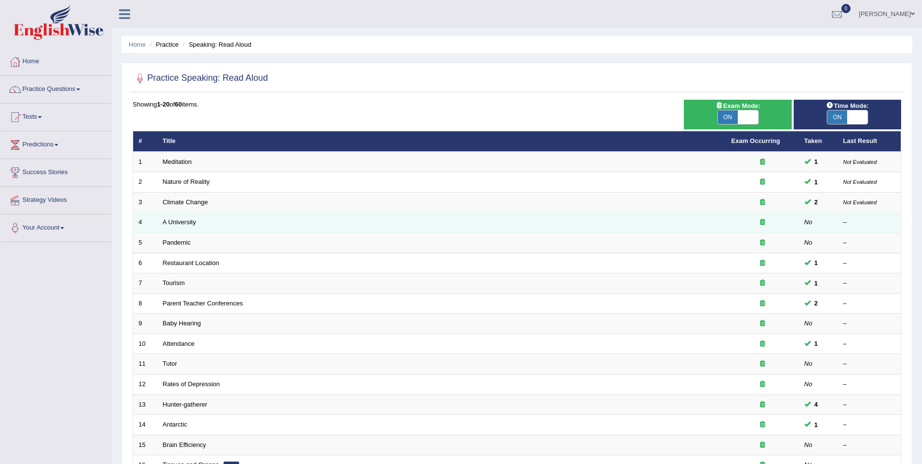
click at [173, 217] on td "A University" at bounding box center [441, 222] width 569 height 20
click at [168, 222] on link "A University" at bounding box center [180, 221] width 34 height 7
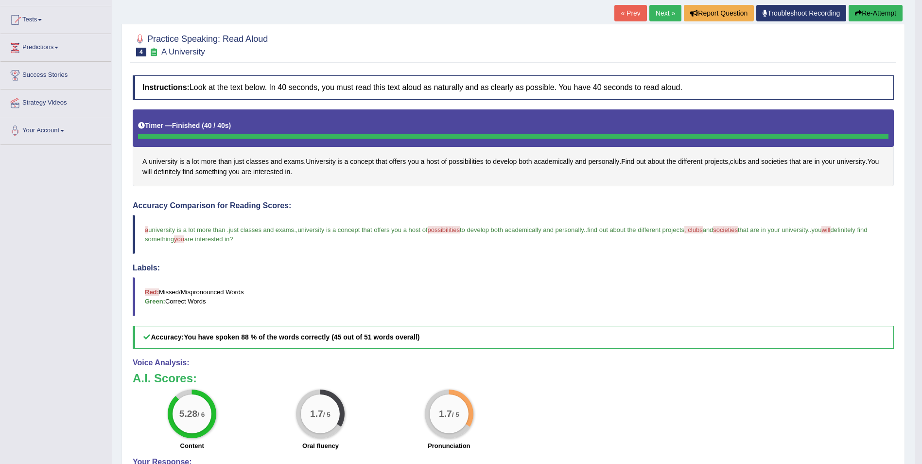
scroll to position [78, 0]
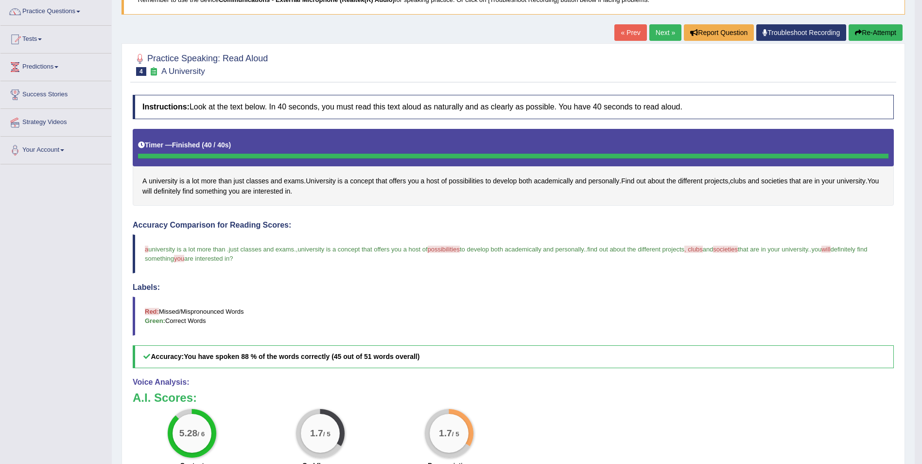
click at [660, 28] on link "Next »" at bounding box center [665, 32] width 32 height 17
